Goal: Task Accomplishment & Management: Use online tool/utility

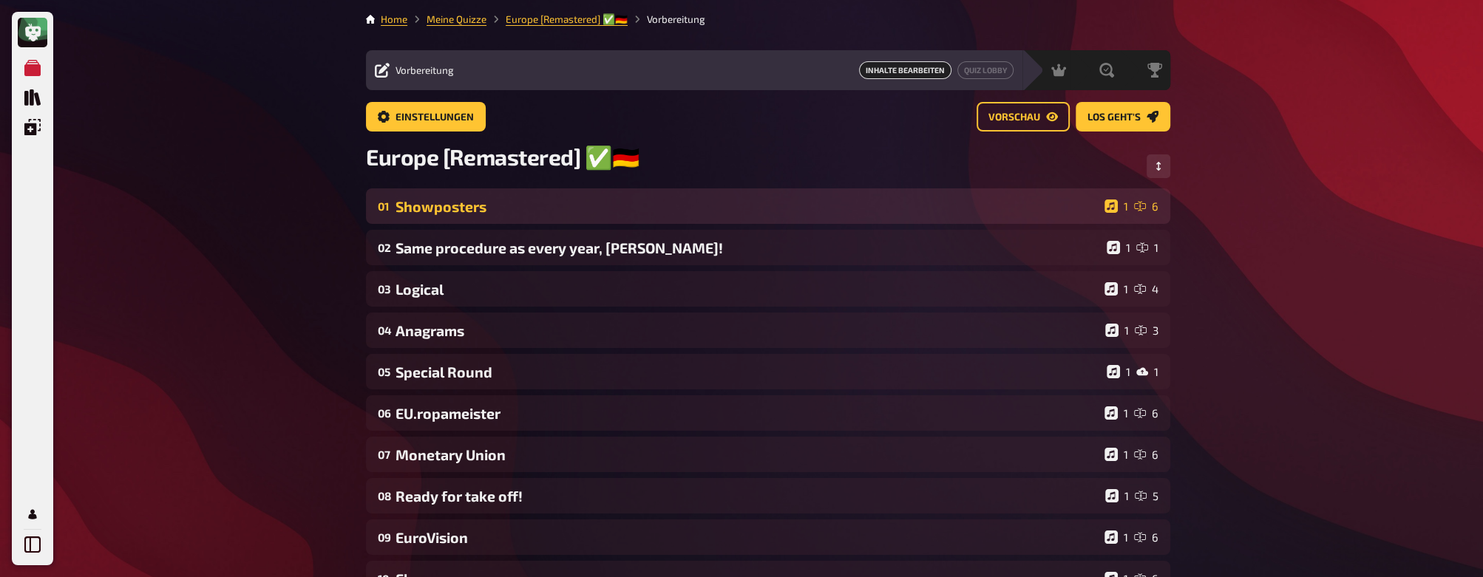
click at [624, 202] on div "Showposters" at bounding box center [746, 206] width 703 height 17
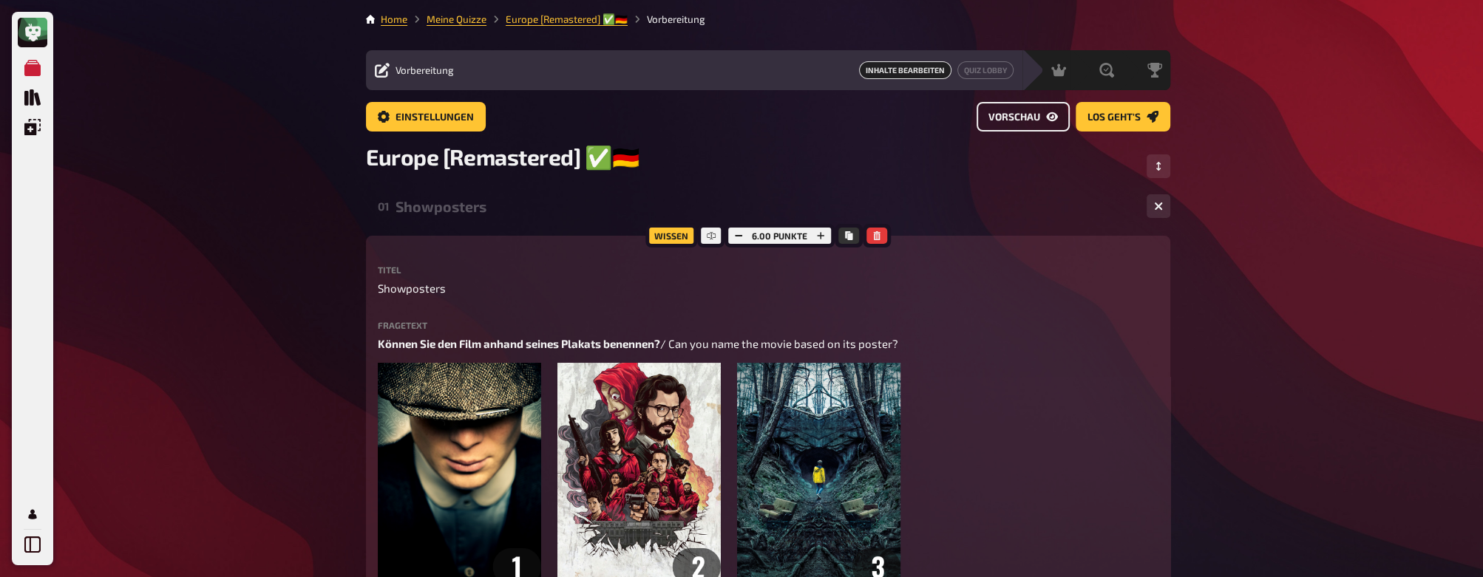
click at [1019, 112] on span "Vorschau" at bounding box center [1014, 117] width 52 height 10
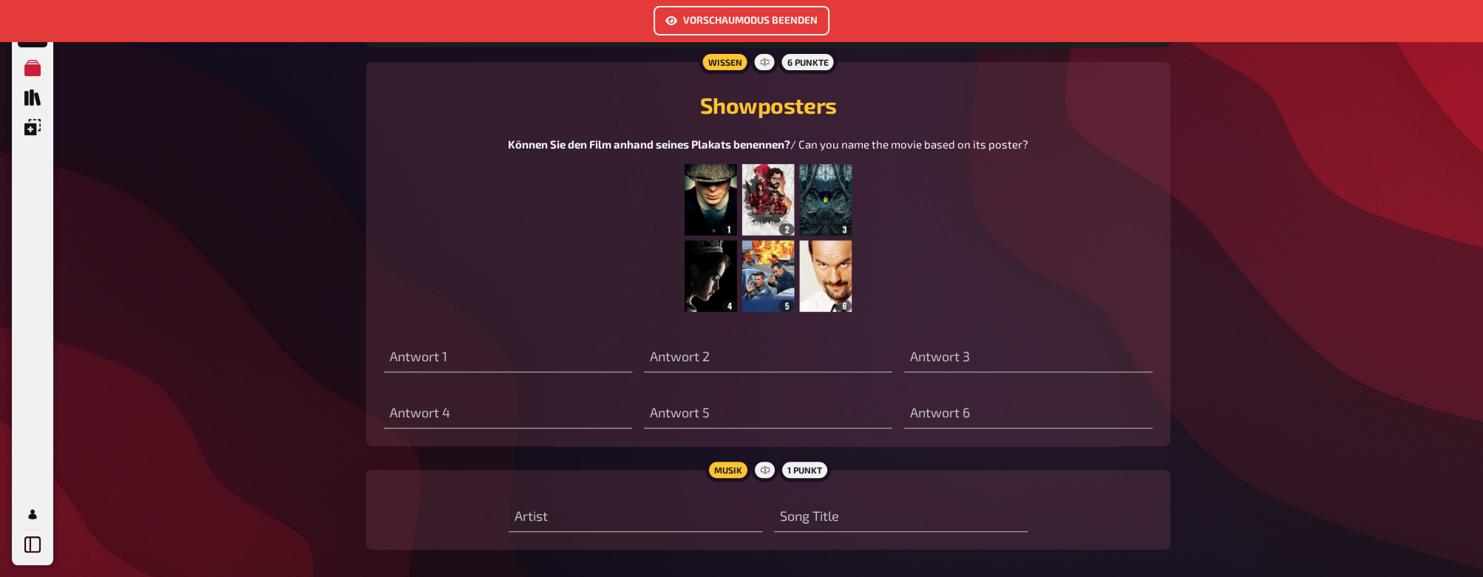
scroll to position [662, 0]
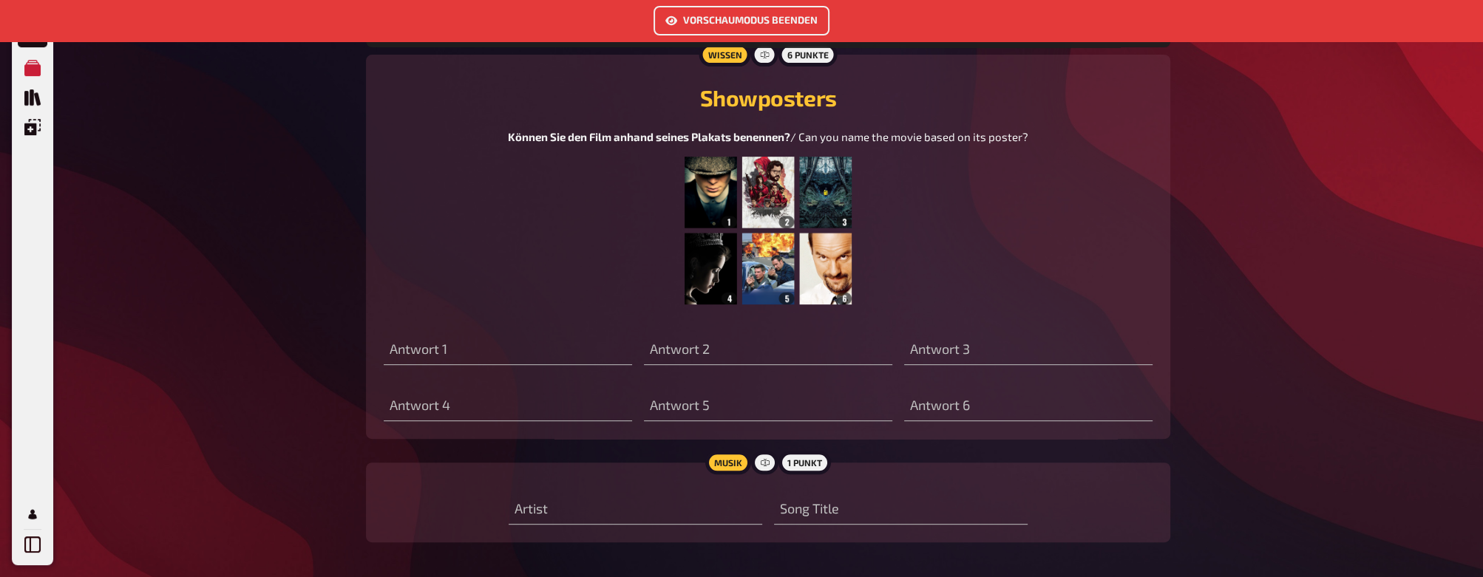
click at [730, 204] on img at bounding box center [767, 231] width 167 height 148
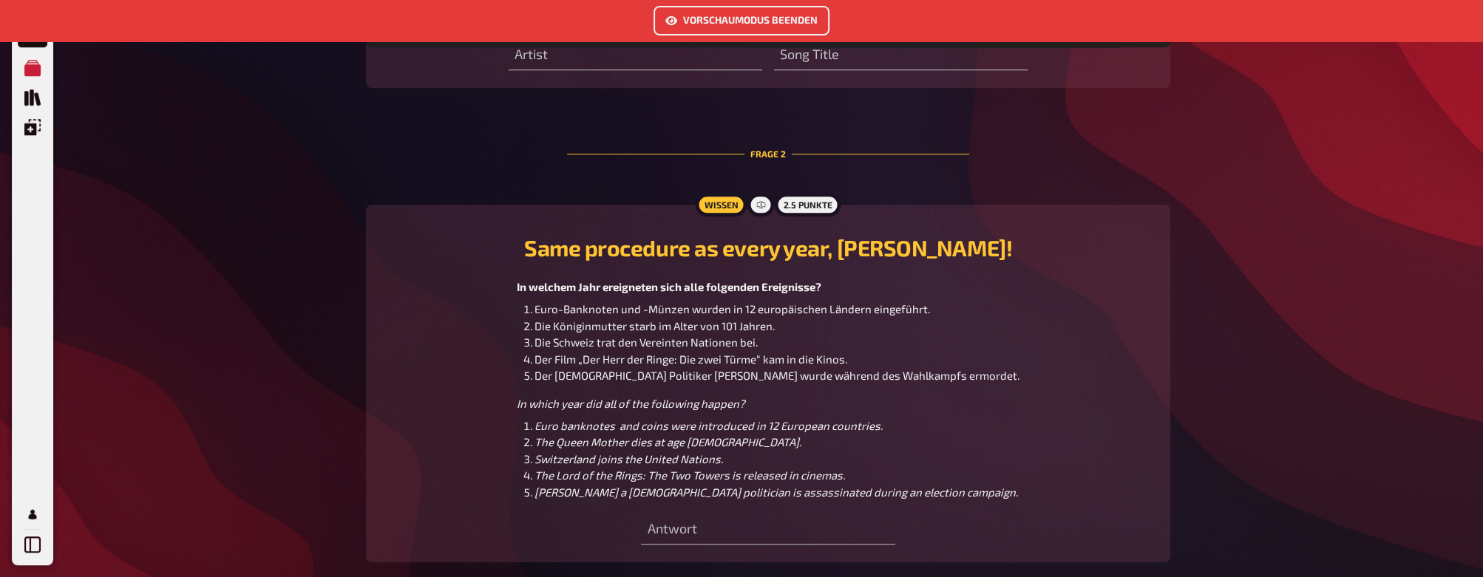
scroll to position [1431, 0]
click at [412, 374] on div "In welchem Jahr ereigneten sich alle folgenden Ereignisse? Euro-Banknoten und -…" at bounding box center [768, 390] width 769 height 222
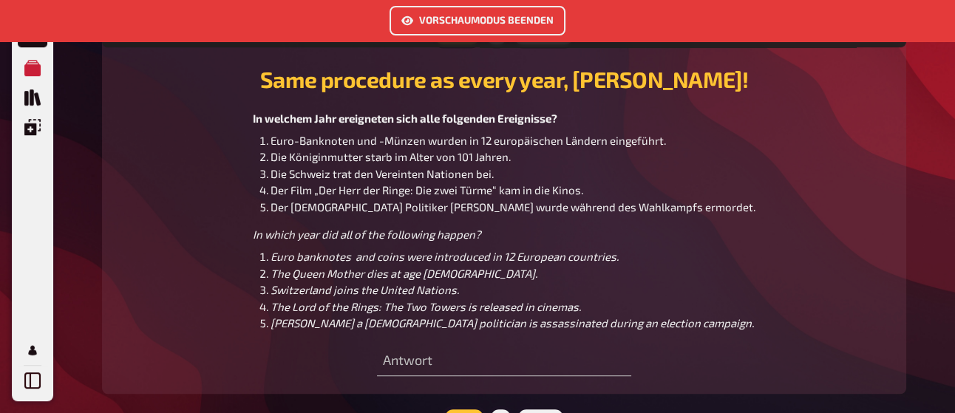
scroll to position [1479, 0]
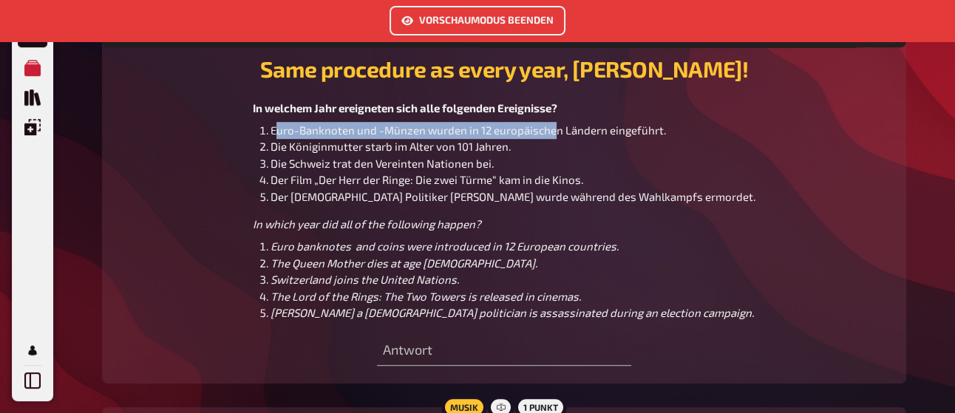
drag, startPoint x: 305, startPoint y: 134, endPoint x: 580, endPoint y: 130, distance: 275.7
click at [580, 130] on span "Euro-Banknoten und -Münzen wurden in 12 europäischen Ländern eingeführt." at bounding box center [468, 129] width 395 height 13
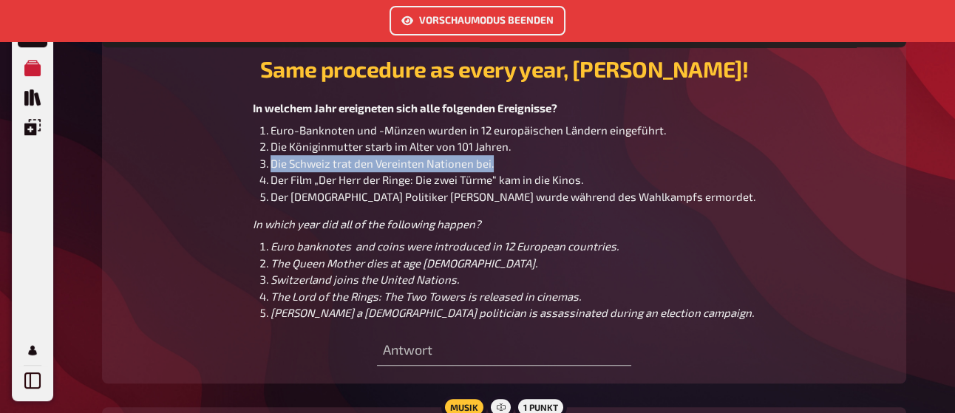
drag, startPoint x: 299, startPoint y: 169, endPoint x: 520, endPoint y: 169, distance: 221.0
click at [494, 169] on span "Die Schweiz trat den Vereinten Nationen bei." at bounding box center [382, 163] width 223 height 13
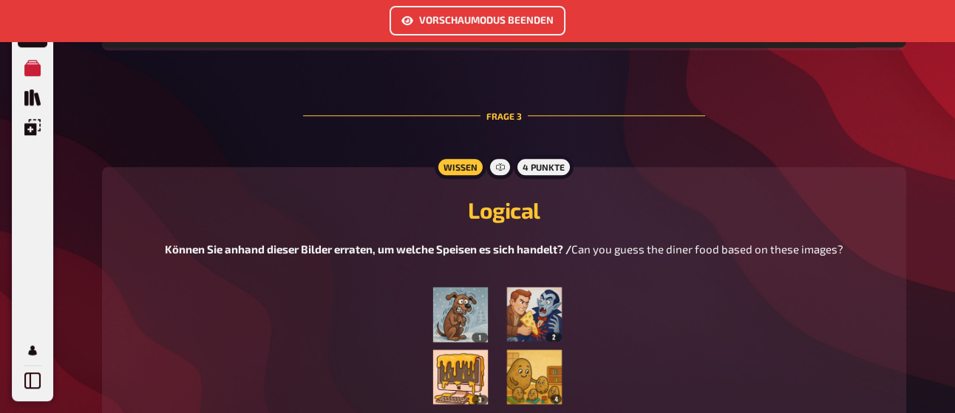
scroll to position [1944, 0]
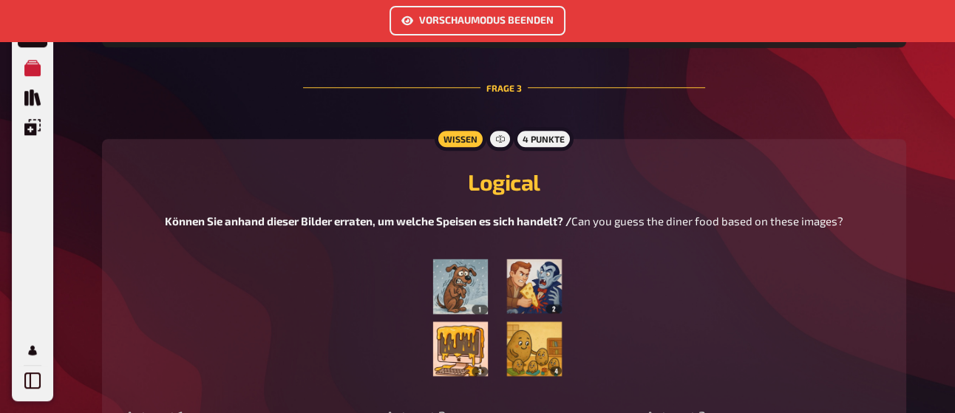
click at [480, 299] on img at bounding box center [504, 314] width 167 height 148
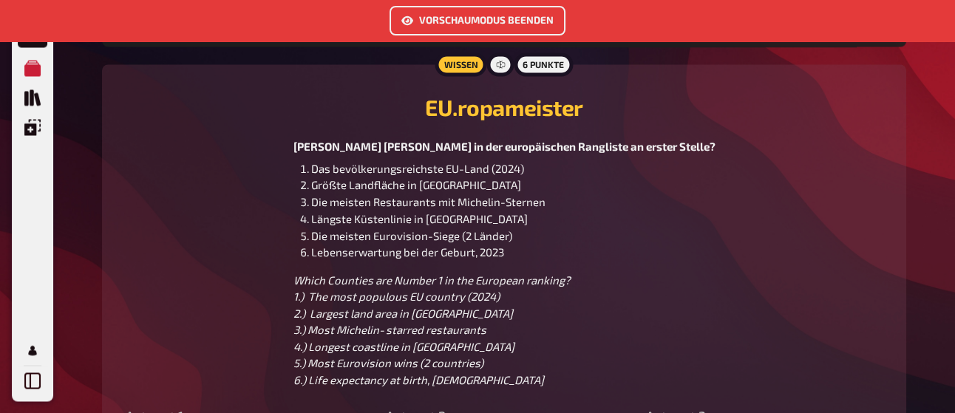
scroll to position [3972, 0]
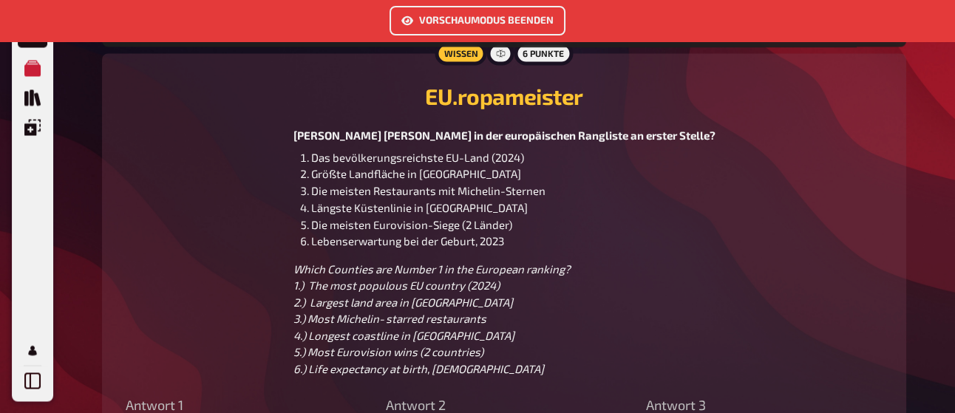
click at [504, 247] on span "Lebenserwartung bei der Geburt, 2023" at bounding box center [407, 240] width 193 height 13
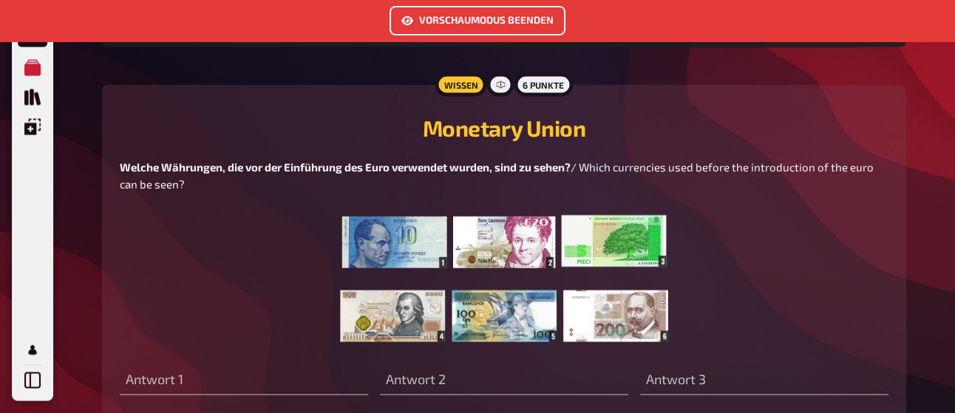
scroll to position [4605, 0]
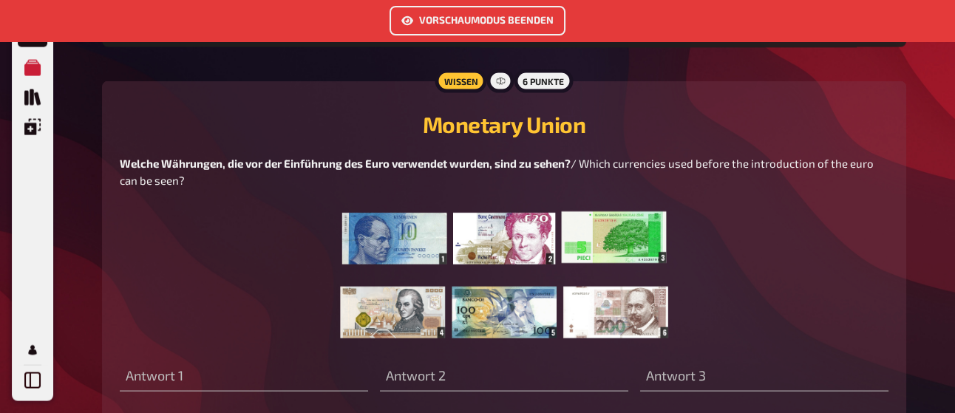
click at [380, 254] on img at bounding box center [503, 274] width 335 height 148
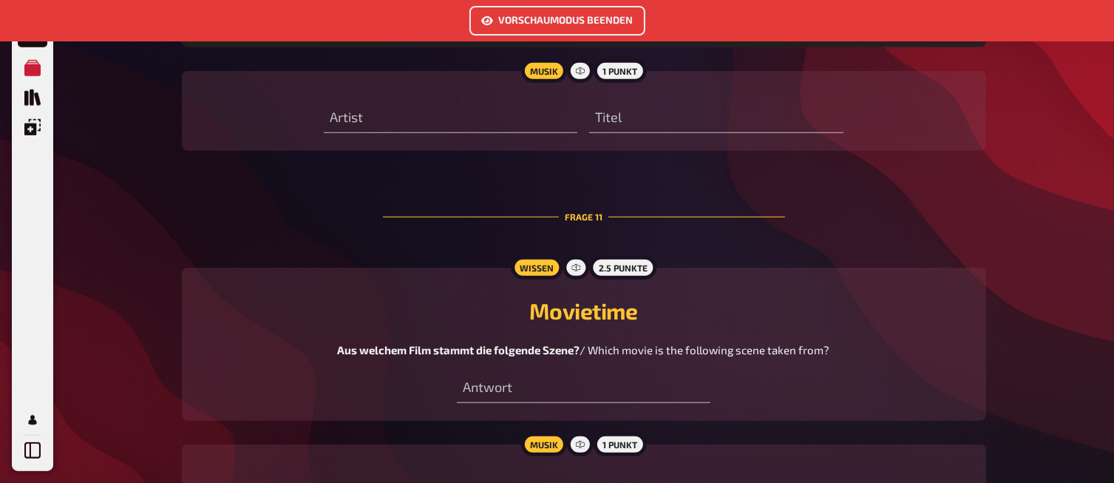
scroll to position [6810, 0]
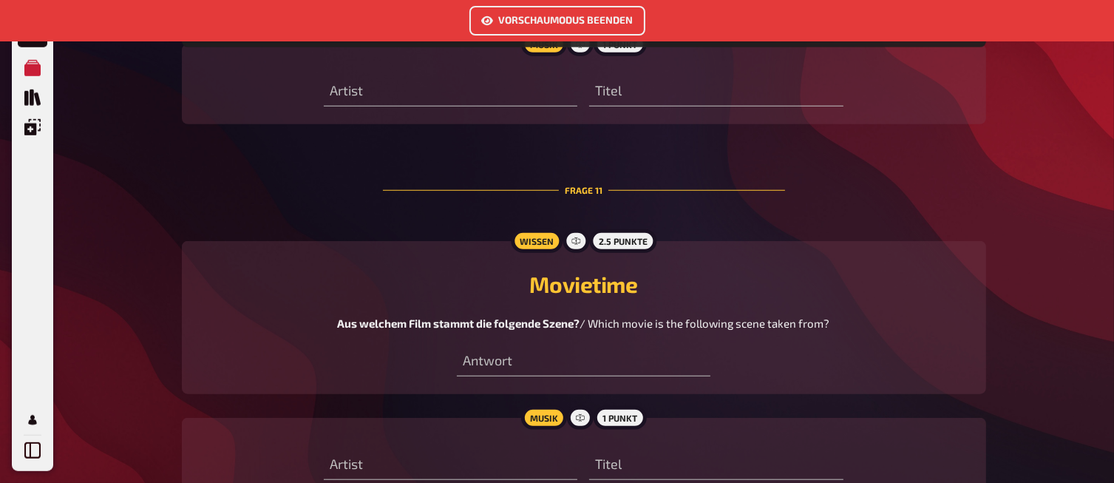
click at [543, 22] on button "Vorschaumodus beenden" at bounding box center [557, 21] width 176 height 30
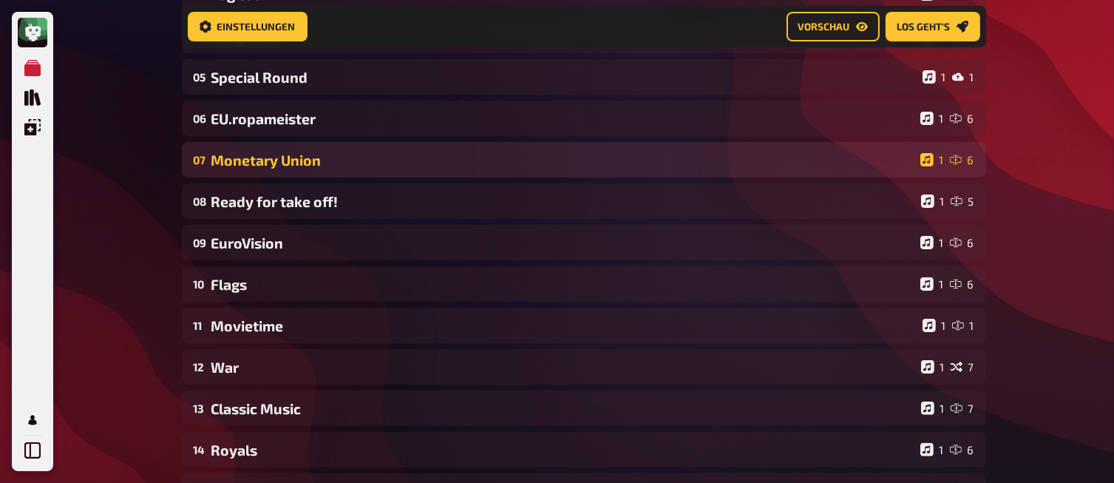
scroll to position [308, 0]
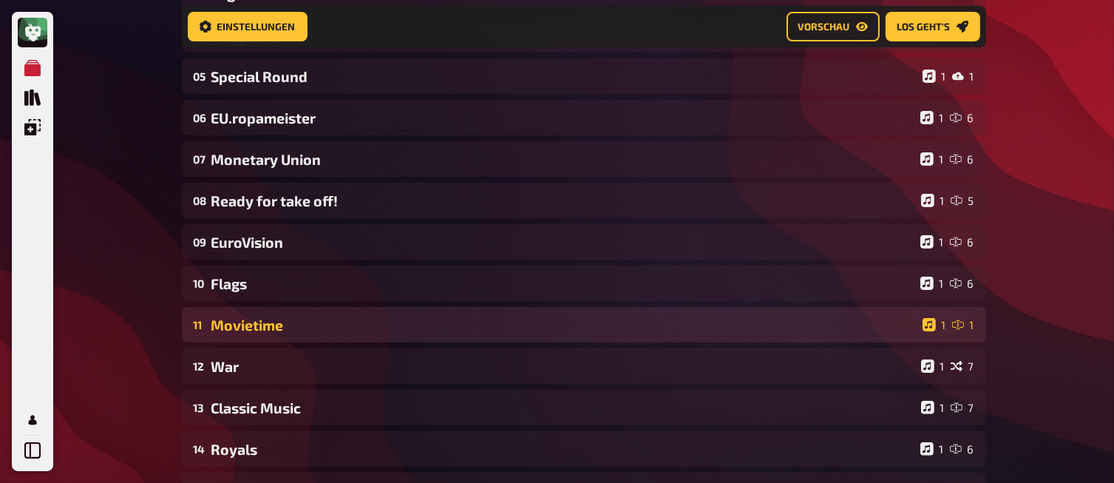
click at [242, 326] on div "Movietime" at bounding box center [563, 324] width 705 height 17
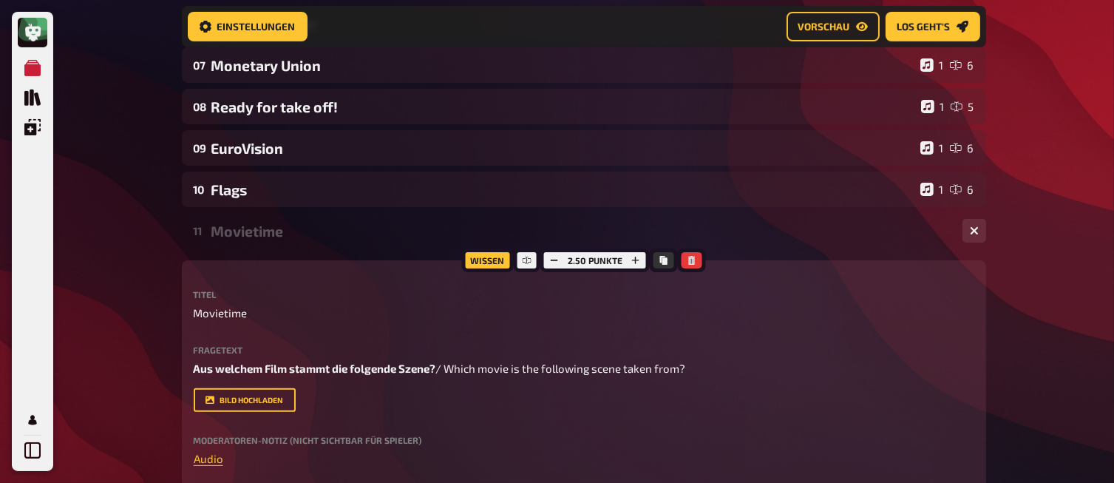
scroll to position [406, 0]
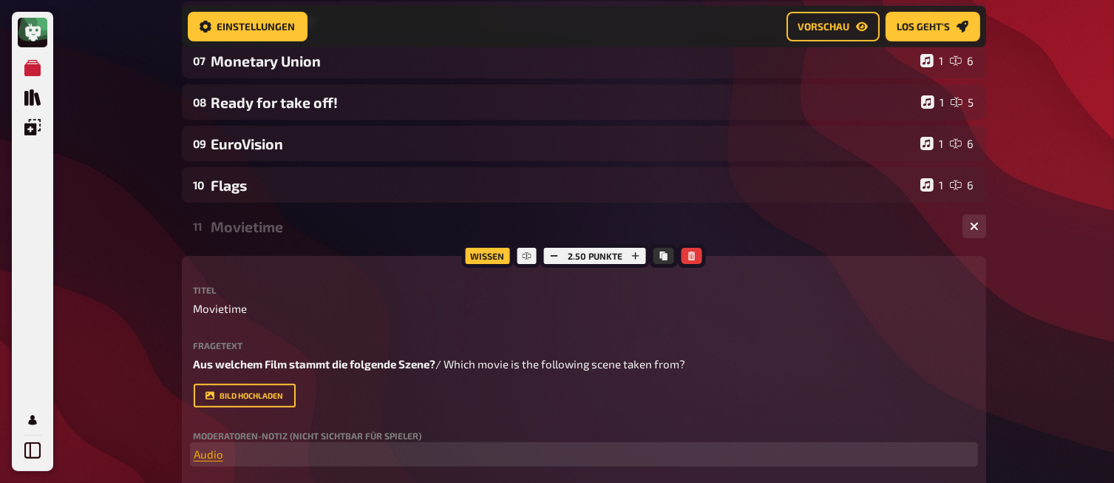
click at [214, 458] on span "Audio" at bounding box center [209, 453] width 30 height 13
click at [211, 424] on icon "button" at bounding box center [212, 427] width 9 height 9
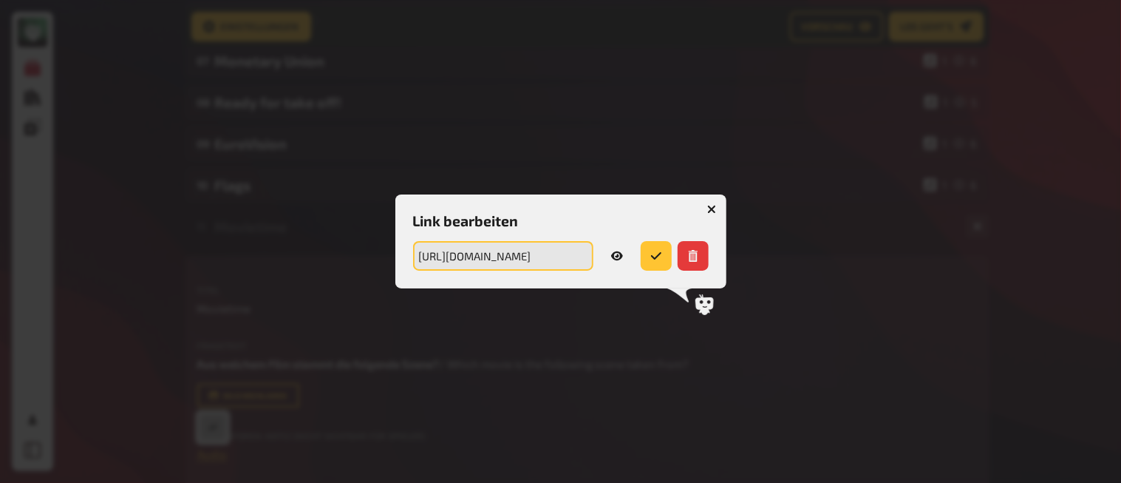
click at [491, 259] on input "[URL][DOMAIN_NAME]" at bounding box center [503, 256] width 180 height 30
click at [713, 206] on icon "button" at bounding box center [711, 209] width 14 height 14
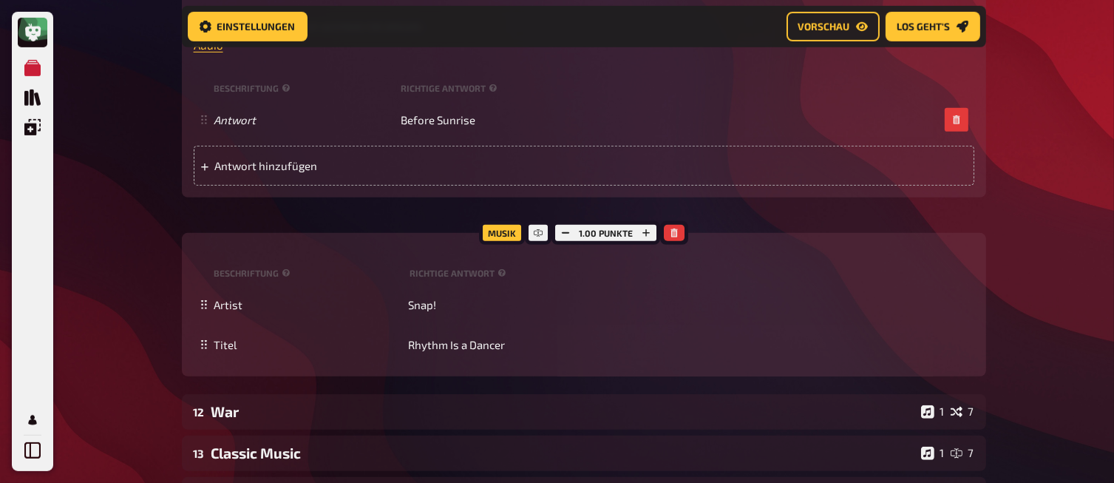
scroll to position [948, 0]
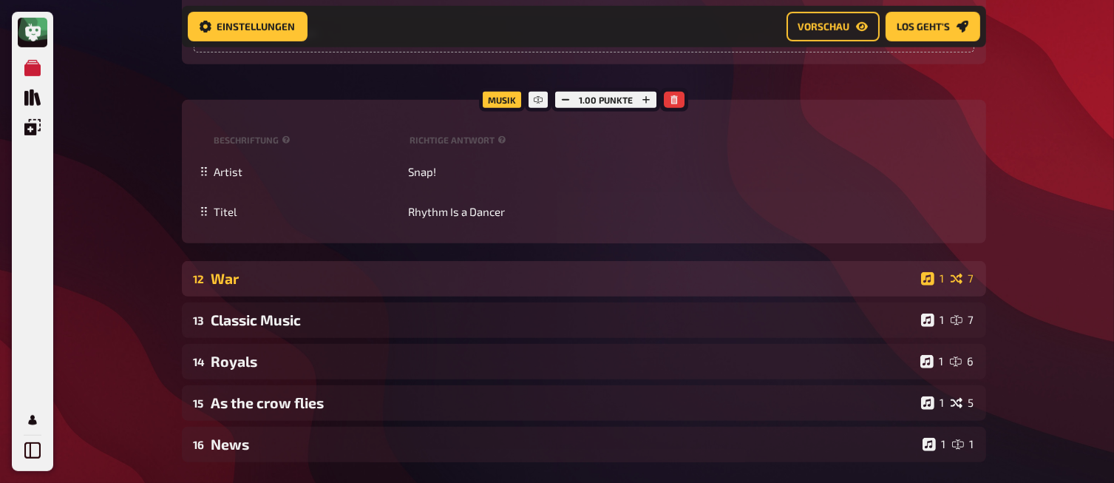
click at [278, 283] on div "War" at bounding box center [563, 278] width 704 height 17
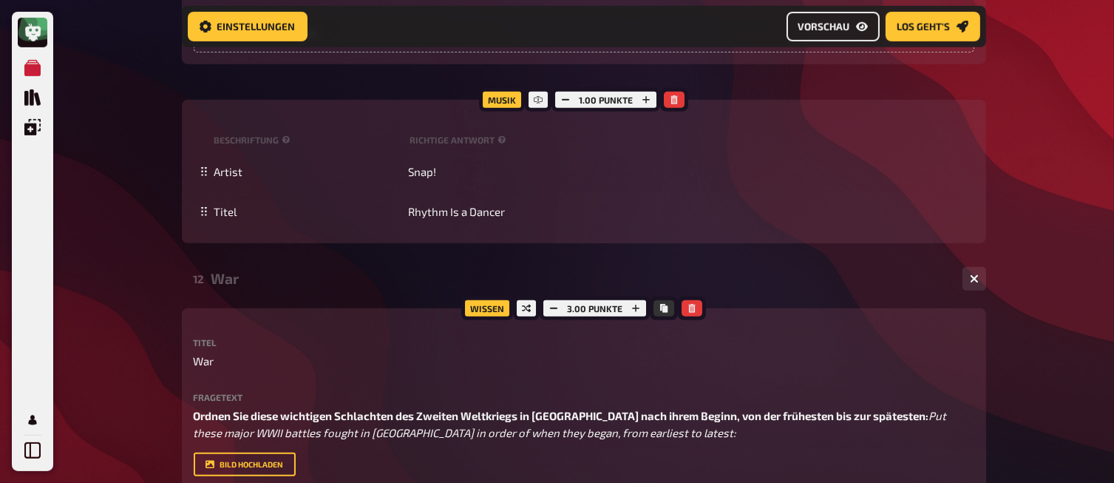
drag, startPoint x: 835, startPoint y: 28, endPoint x: 831, endPoint y: 120, distance: 91.8
click at [835, 28] on span "Vorschau" at bounding box center [824, 26] width 52 height 10
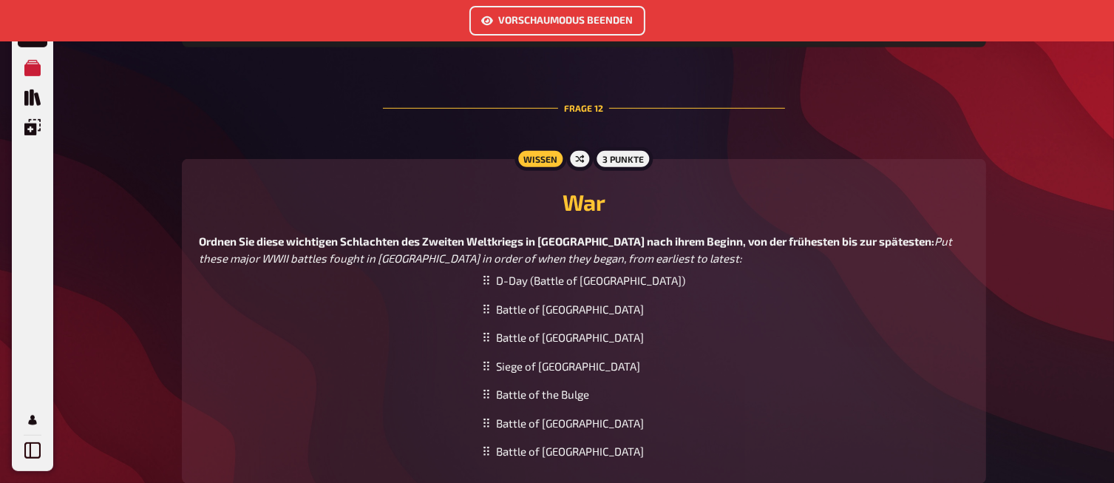
scroll to position [6666, 0]
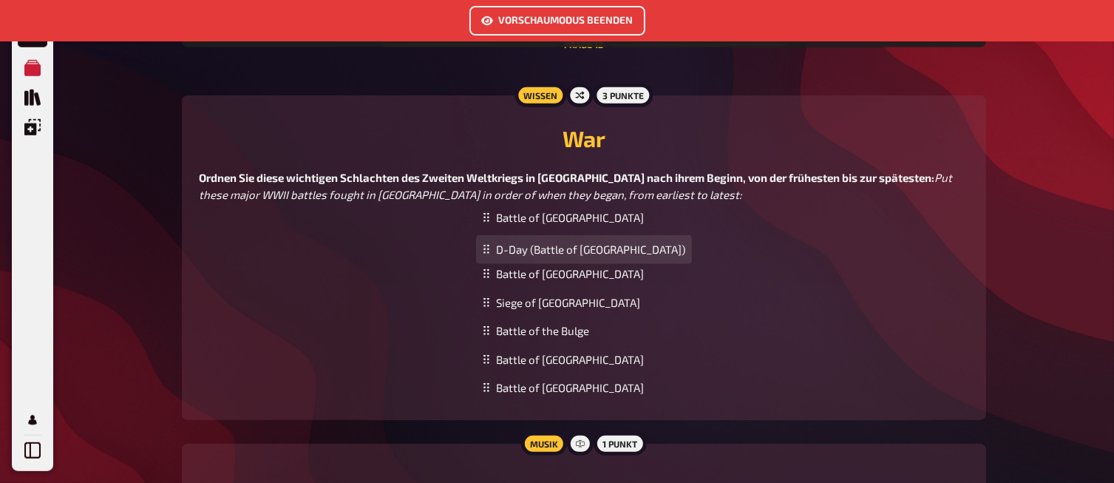
drag, startPoint x: 568, startPoint y: 222, endPoint x: 568, endPoint y: 254, distance: 31.8
click at [568, 254] on div "D-Day (Battle of [GEOGRAPHIC_DATA])" at bounding box center [584, 249] width 216 height 29
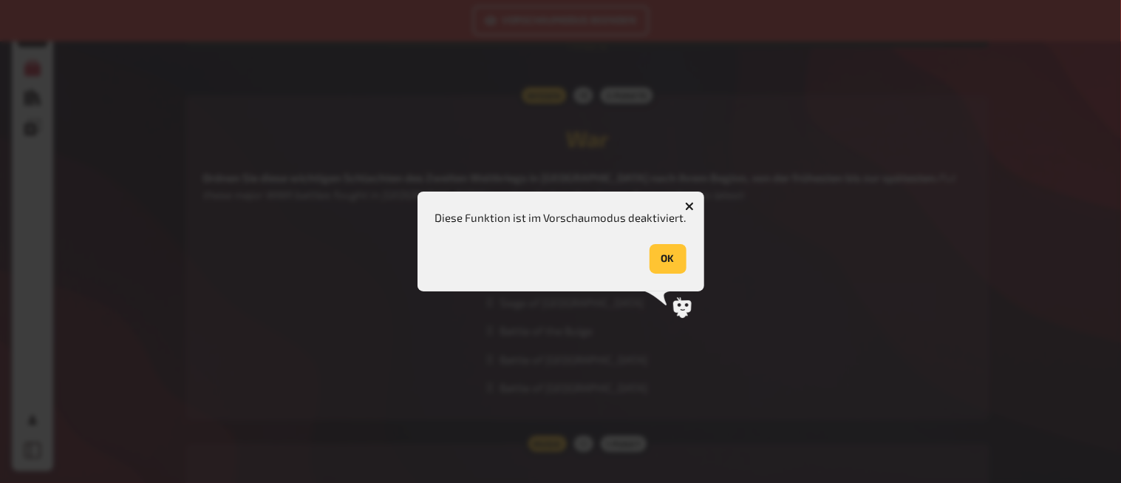
click at [686, 207] on icon "button" at bounding box center [689, 207] width 14 height 14
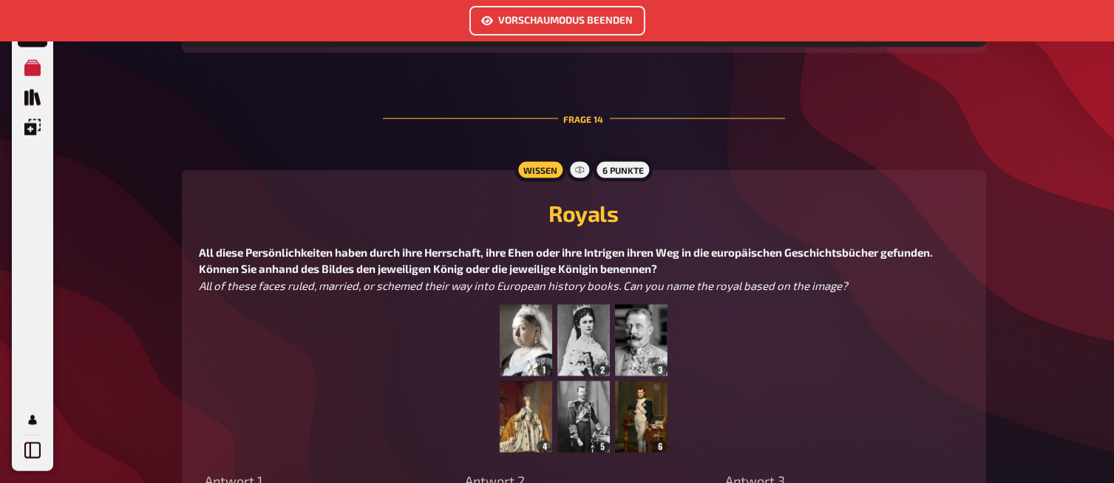
scroll to position [7651, 0]
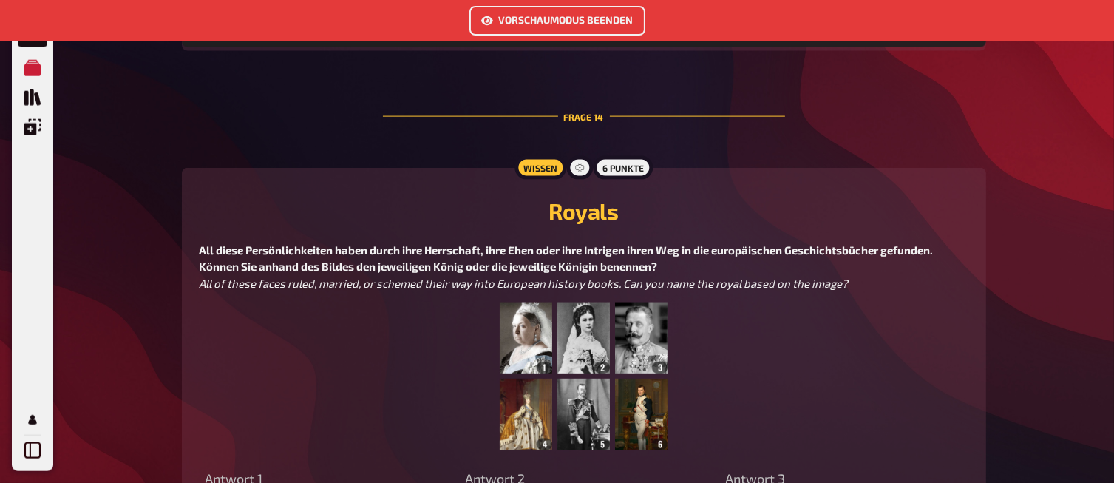
click at [529, 336] on img at bounding box center [583, 376] width 167 height 148
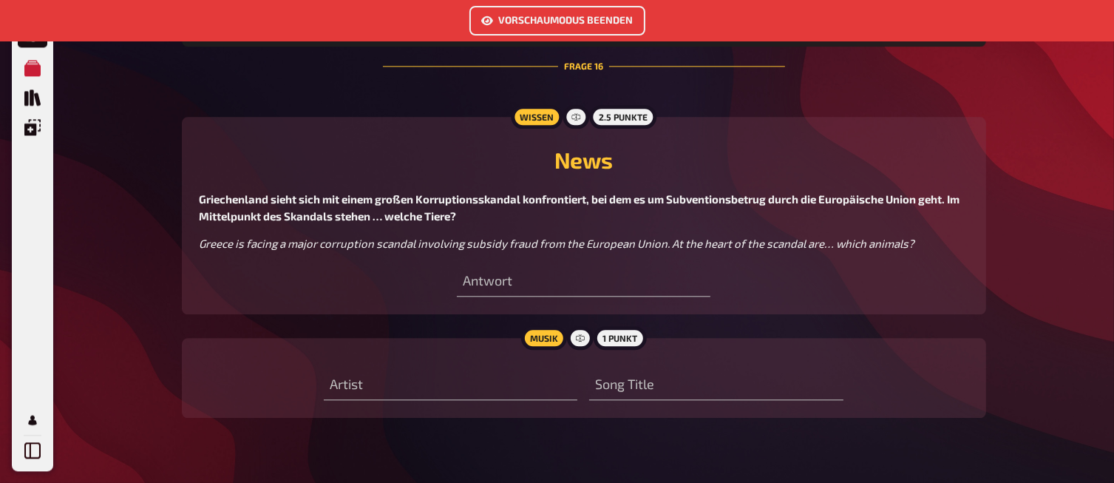
scroll to position [9111, 0]
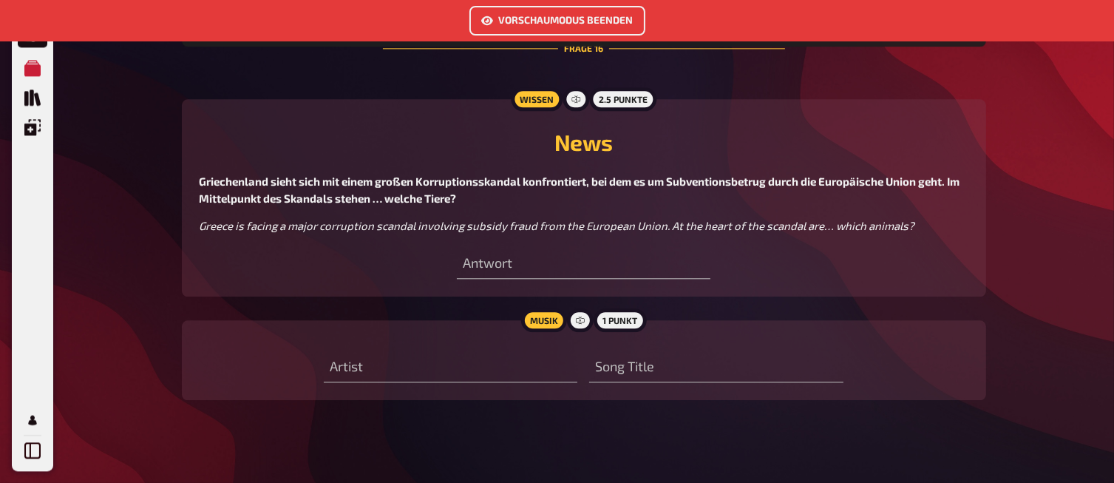
click at [529, 21] on button "Vorschaumodus beenden" at bounding box center [557, 21] width 176 height 30
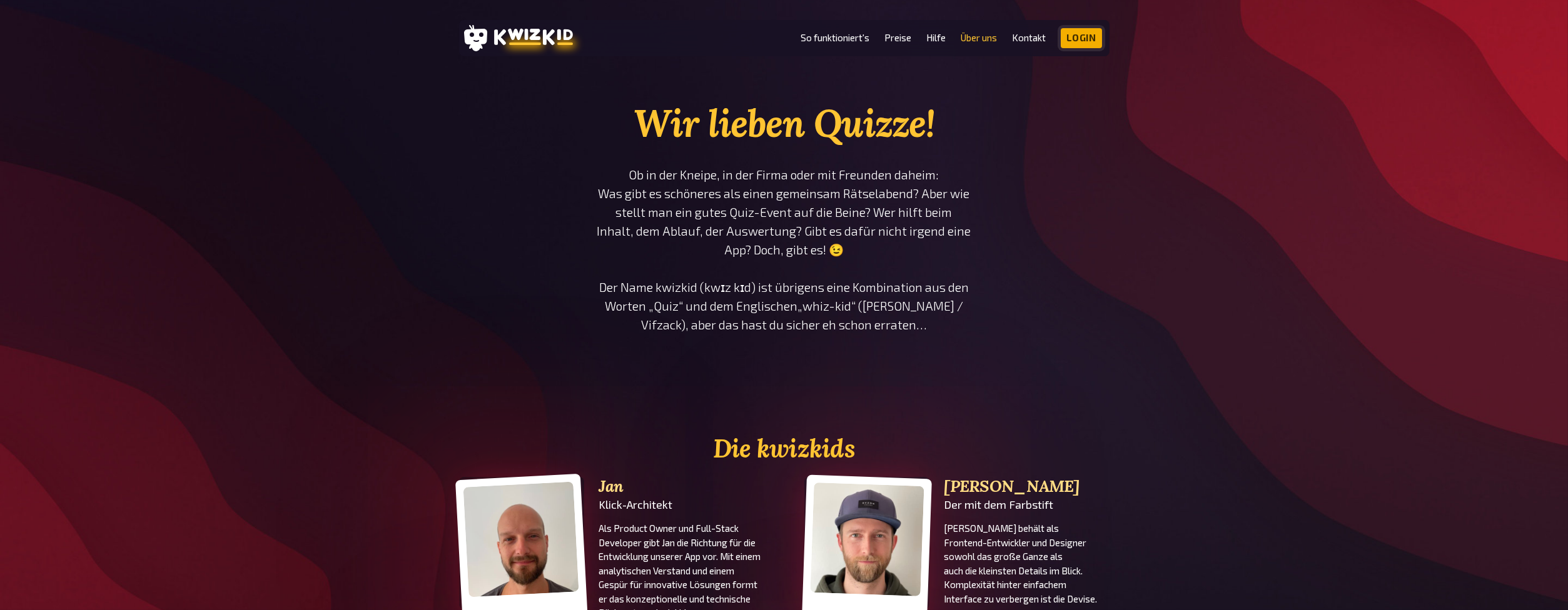
click at [1080, 40] on link "Login" at bounding box center [1081, 38] width 41 height 20
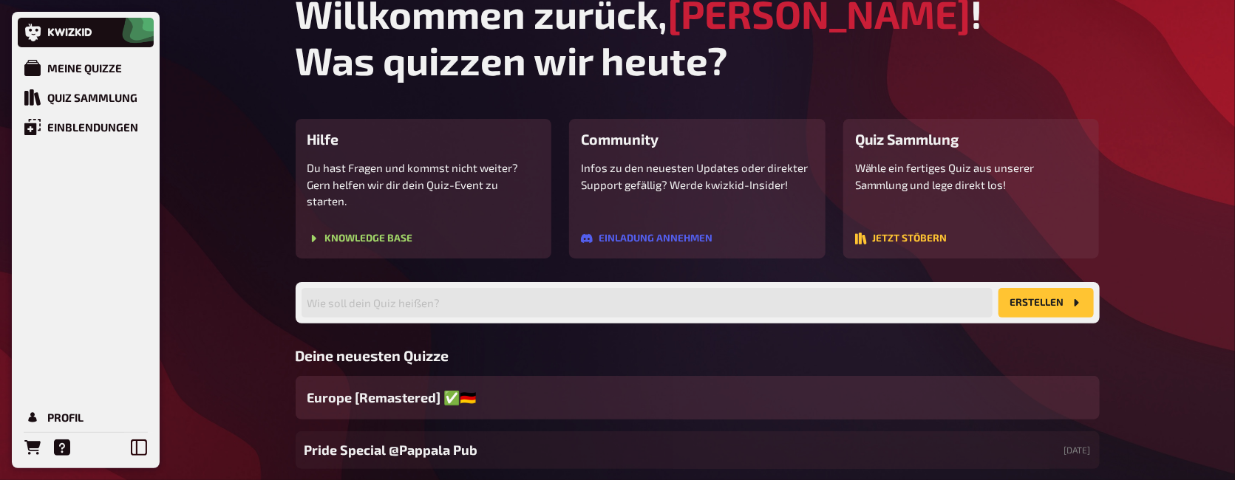
scroll to position [49, 0]
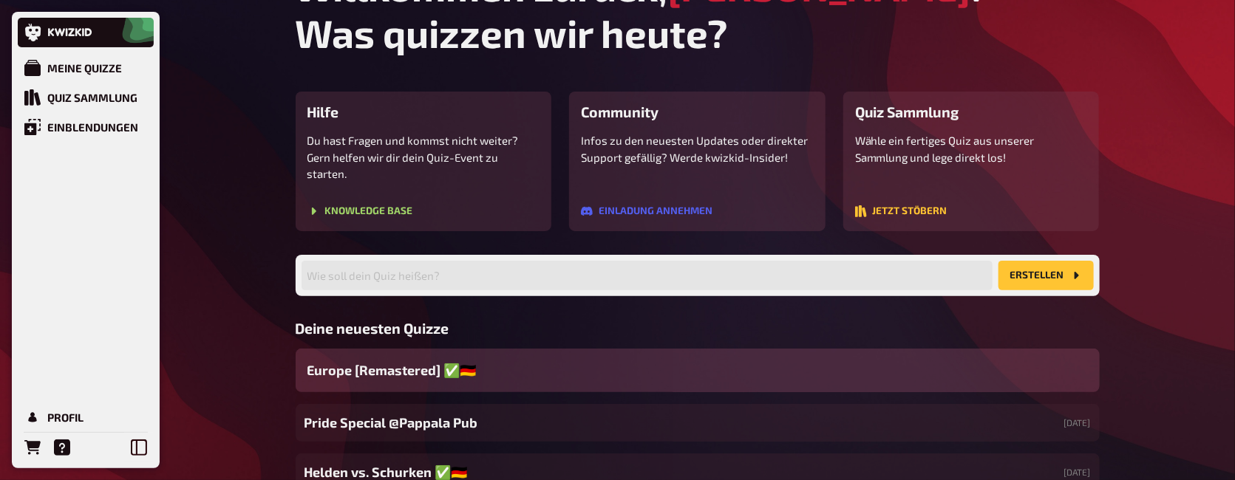
click at [536, 359] on div "Europe [Remastered] ✅​🇩🇪" at bounding box center [698, 371] width 804 height 44
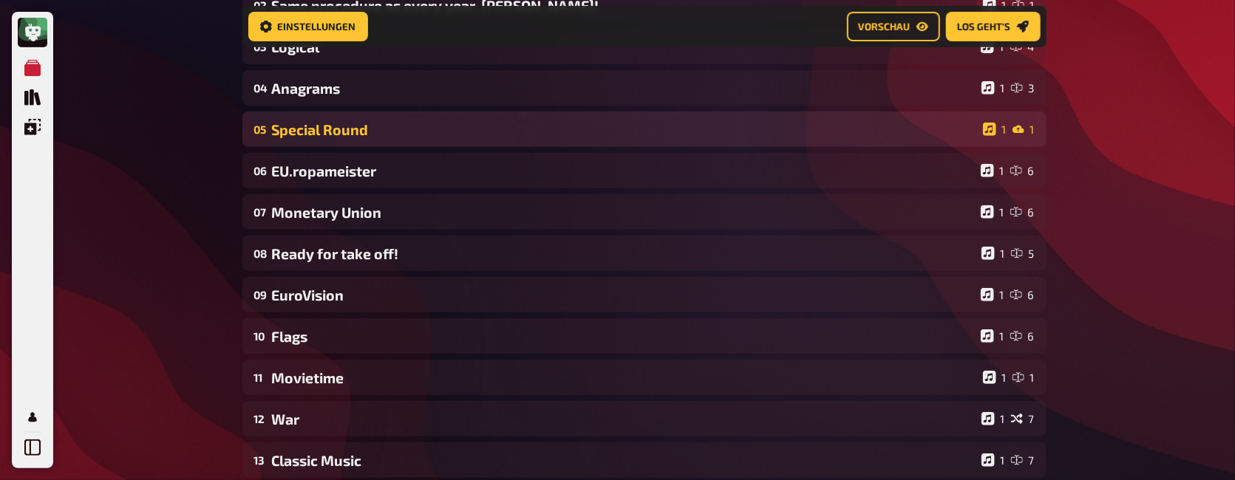
scroll to position [258, 0]
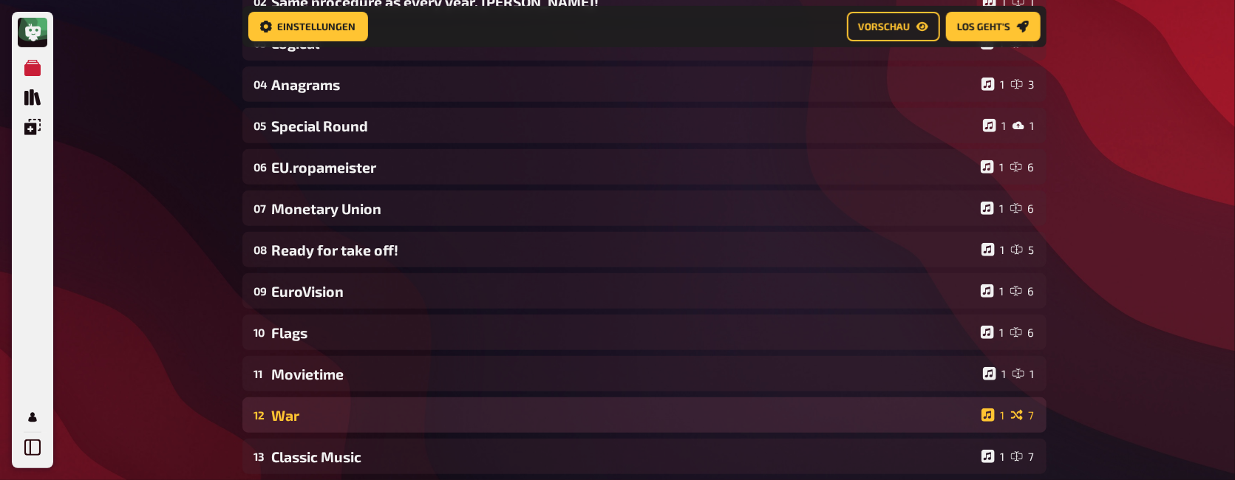
click at [353, 420] on div "War" at bounding box center [624, 415] width 704 height 17
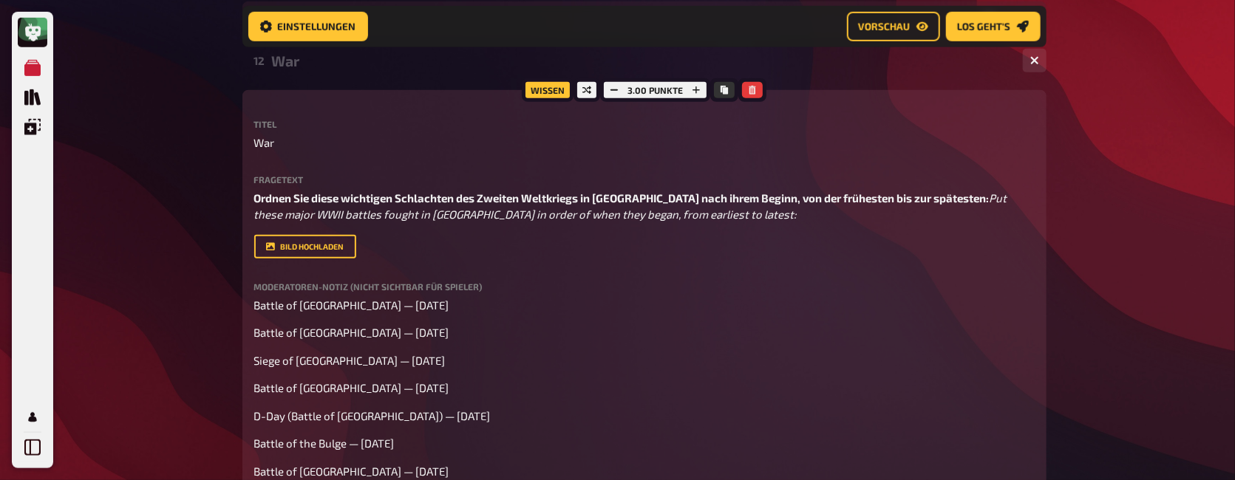
scroll to position [633, 0]
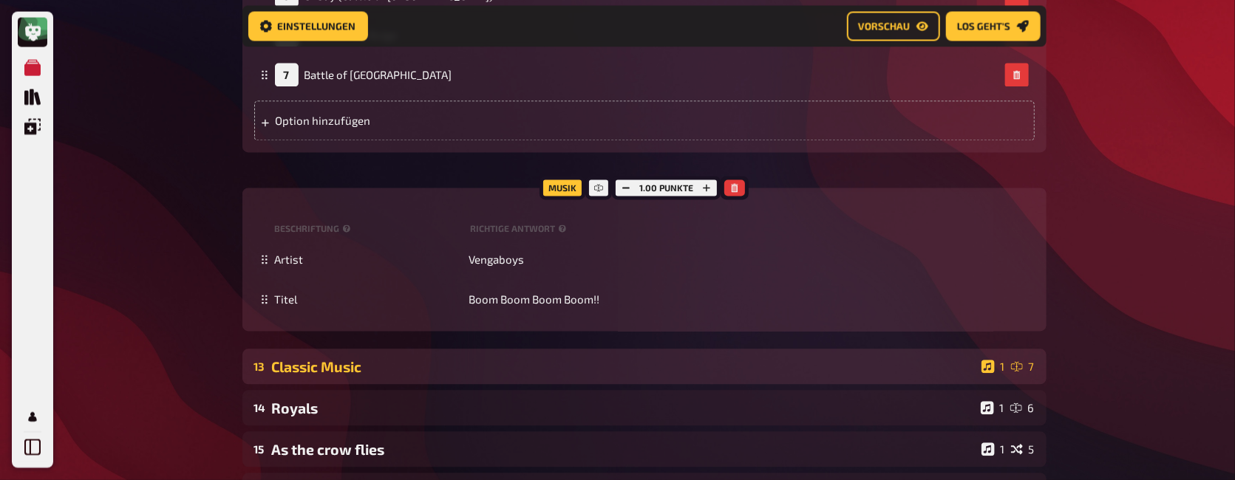
click at [483, 375] on div "Classic Music" at bounding box center [624, 367] width 704 height 17
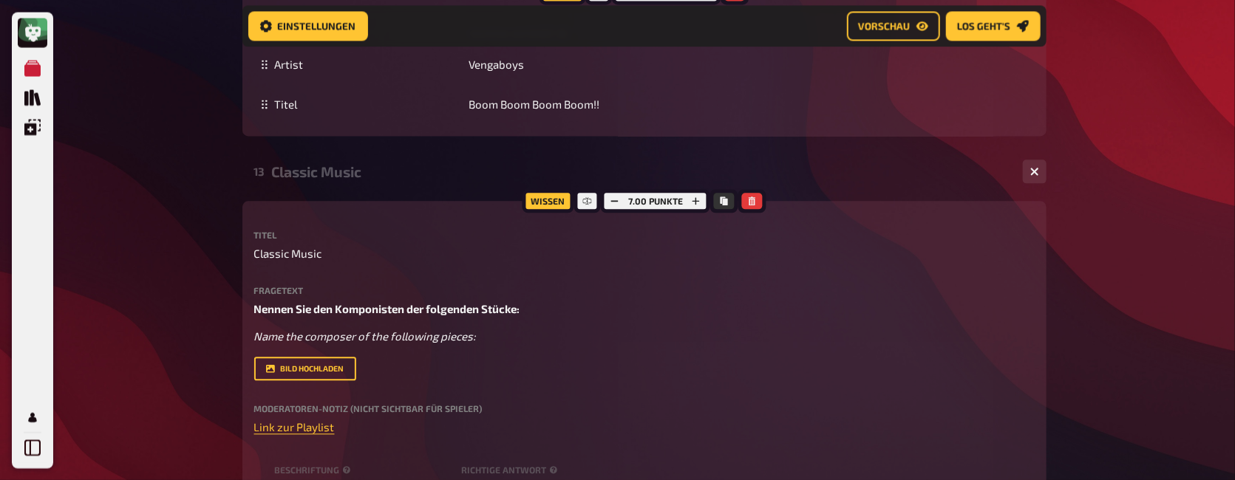
scroll to position [1520, 0]
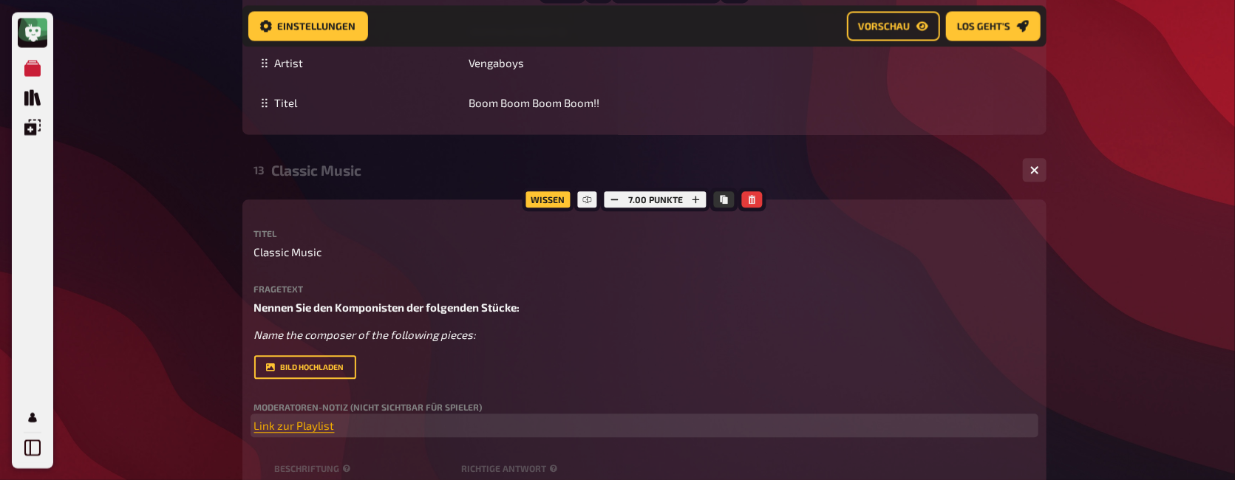
click at [319, 429] on span "Link zur Playlist" at bounding box center [294, 425] width 81 height 13
click at [309, 400] on button "button" at bounding box center [318, 399] width 24 height 24
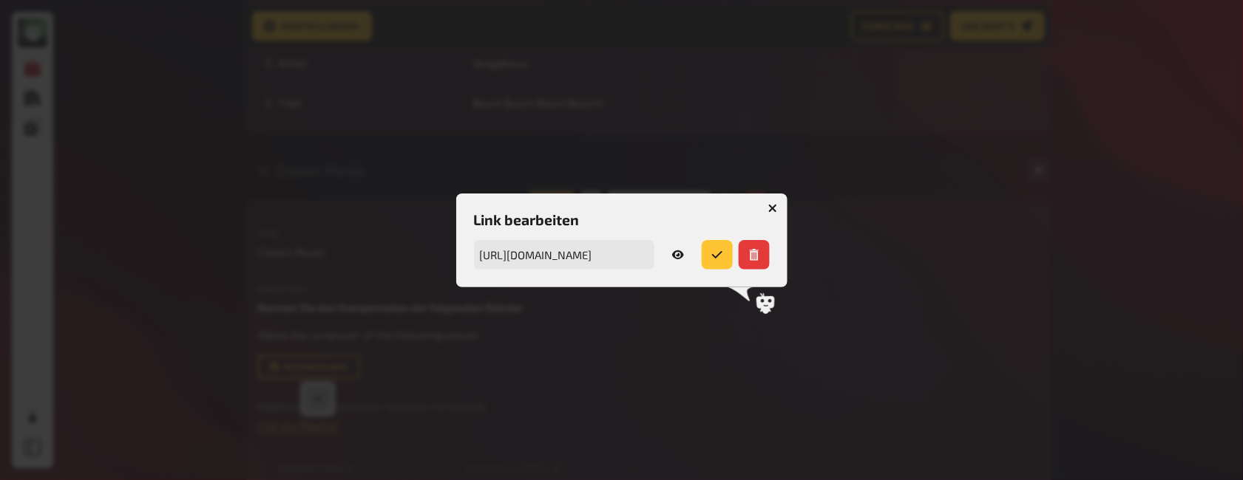
click at [722, 254] on icon "submit" at bounding box center [717, 255] width 12 height 12
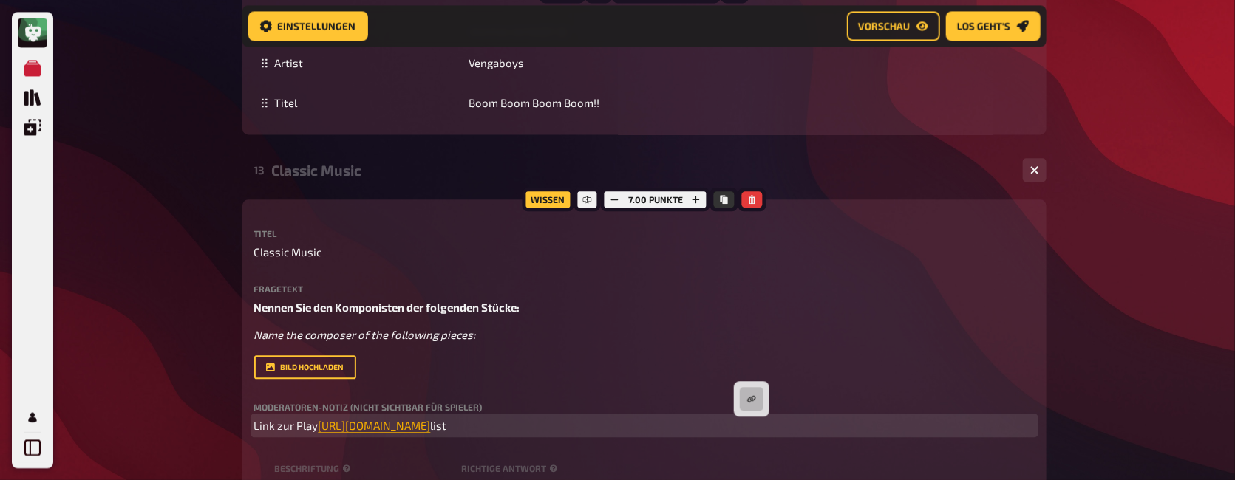
click at [431, 424] on span "https://open.spotify.com/playlist/0GhC772YyGM7IcBAbBCZFh?si=78cd0a1a48bb4d9f" at bounding box center [375, 425] width 112 height 13
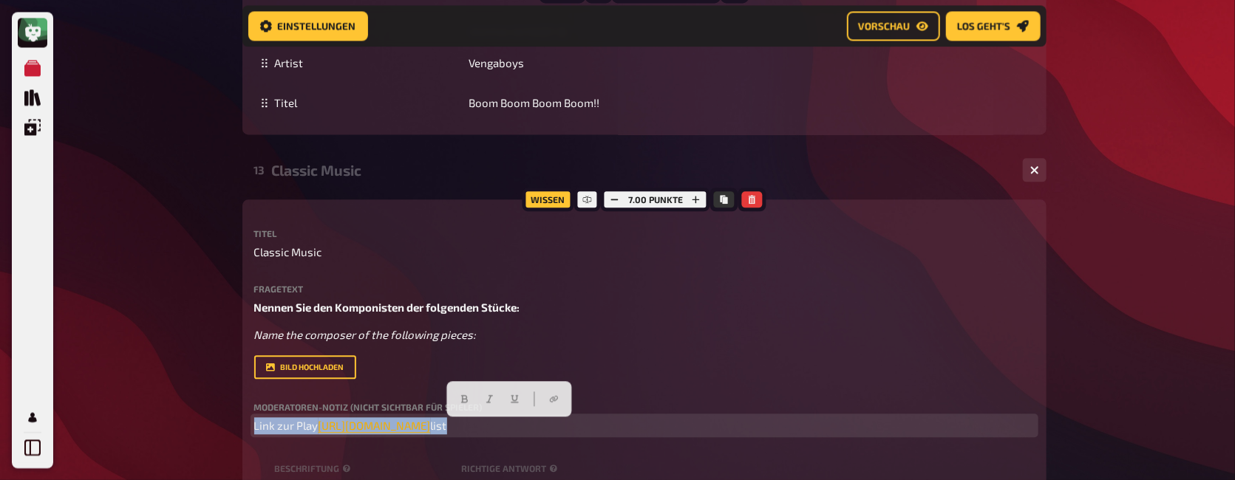
click at [431, 424] on span "https://open.spotify.com/playlist/0GhC772YyGM7IcBAbBCZFh?si=78cd0a1a48bb4d9f" at bounding box center [375, 425] width 112 height 13
copy p "Link zur Play https://open.spotify.com/playlist/0GhC772YyGM7IcBAbBCZFh?si=78cd0…"
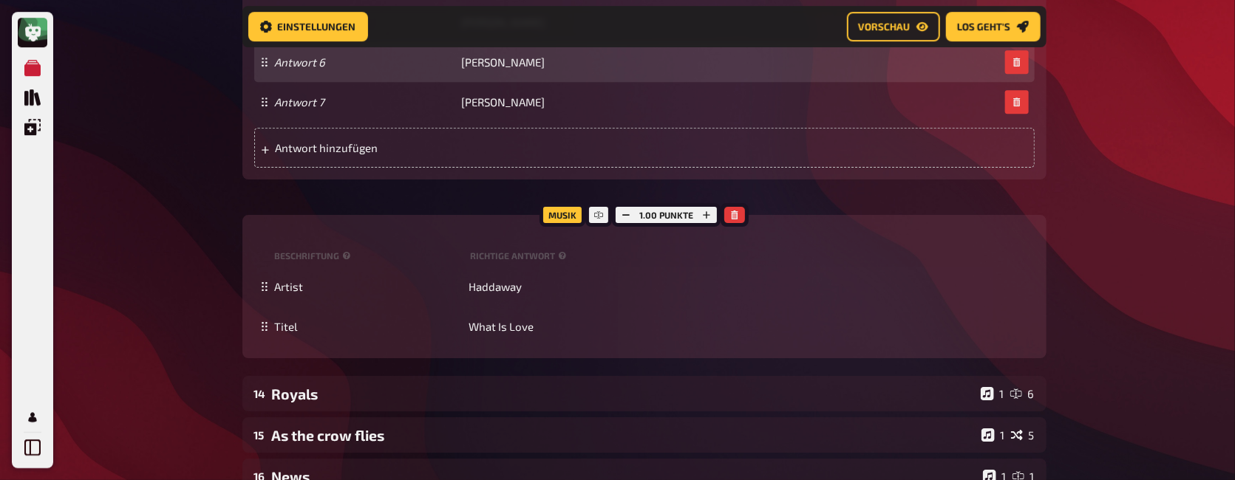
scroll to position [2160, 0]
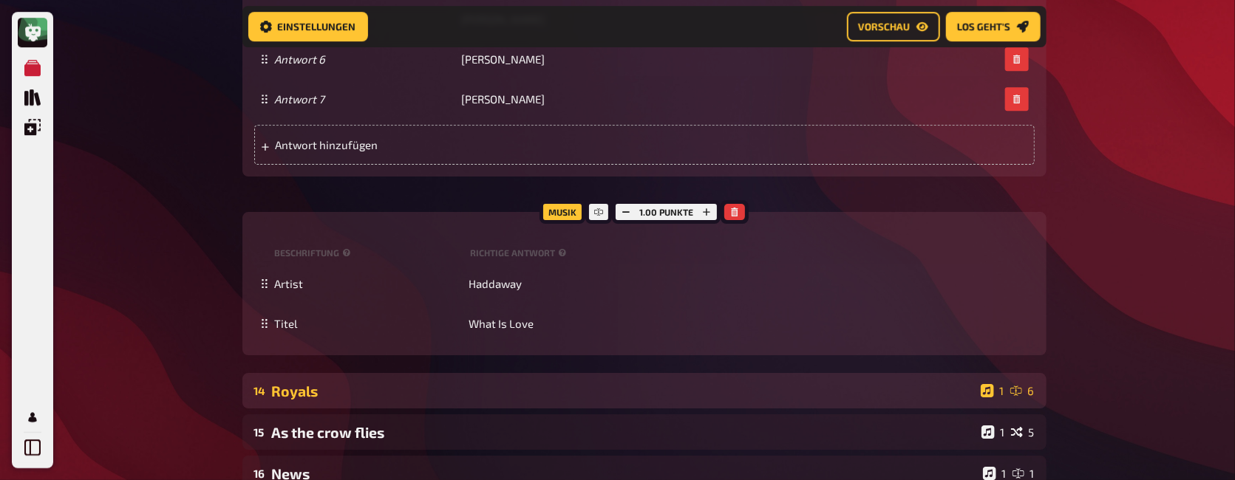
click at [603, 393] on div "Royals" at bounding box center [623, 391] width 703 height 17
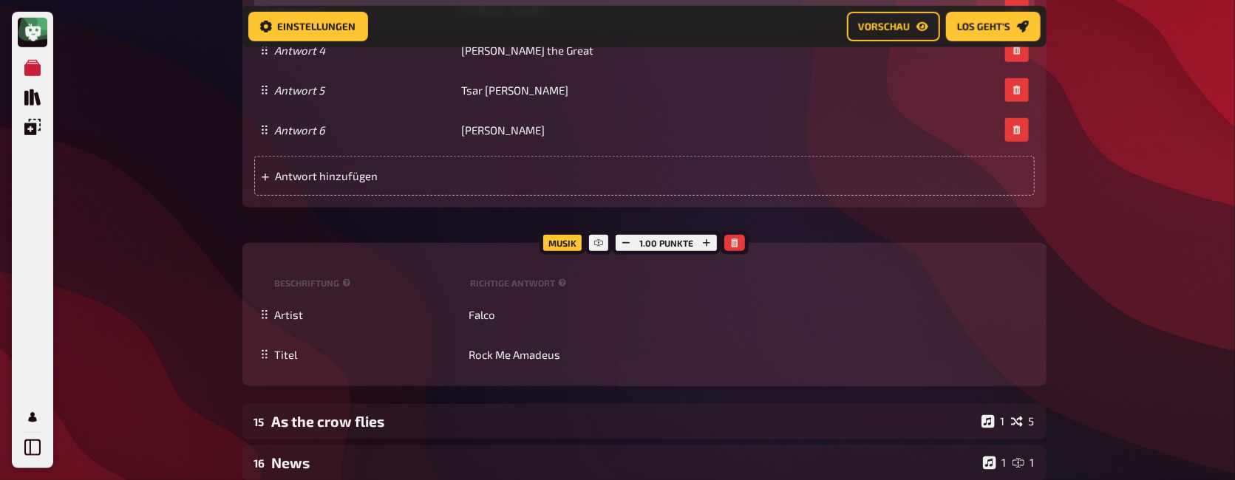
scroll to position [3303, 0]
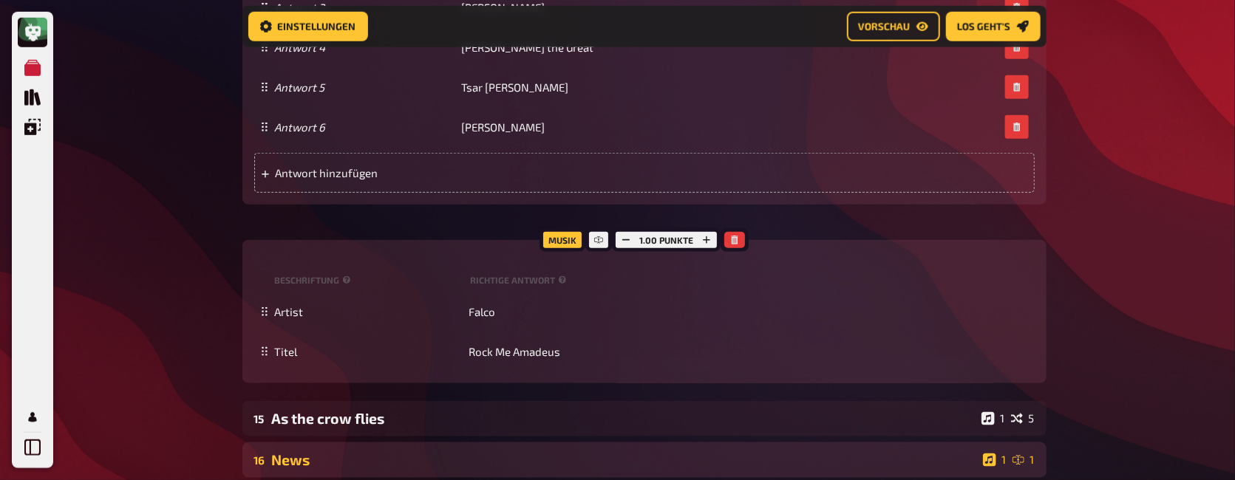
click at [631, 458] on div "News" at bounding box center [624, 460] width 705 height 17
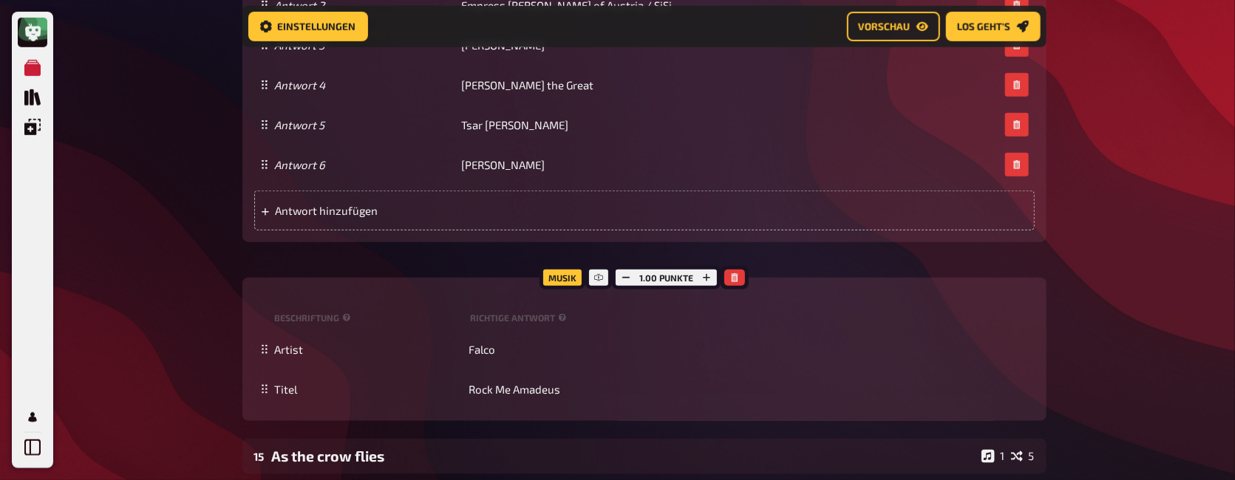
scroll to position [3254, 0]
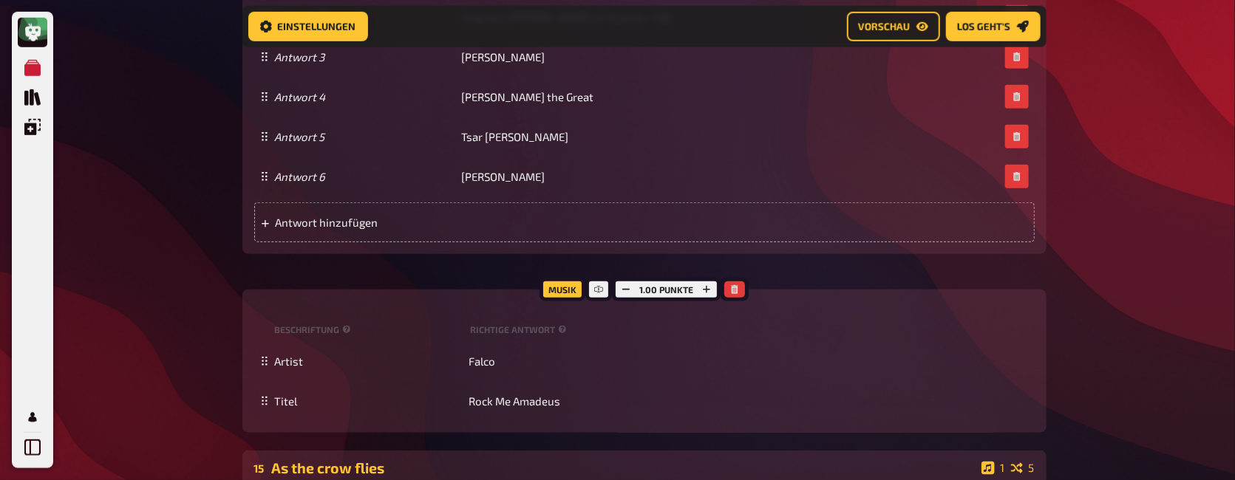
click at [435, 464] on div "As the crow flies" at bounding box center [624, 468] width 704 height 17
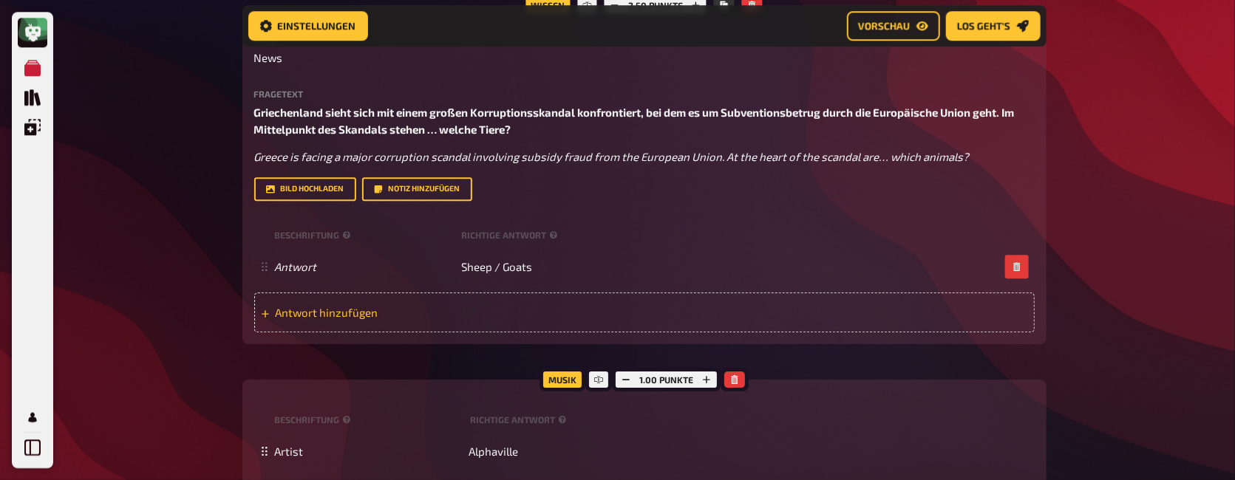
scroll to position [4447, 0]
